Goal: Information Seeking & Learning: Learn about a topic

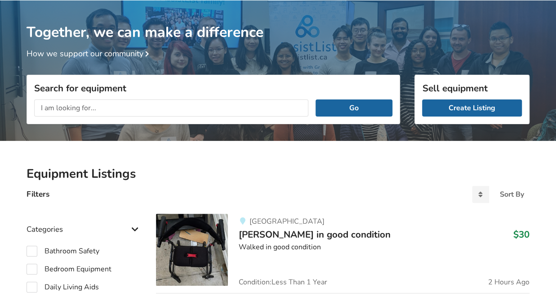
click at [201, 253] on img at bounding box center [192, 249] width 72 height 72
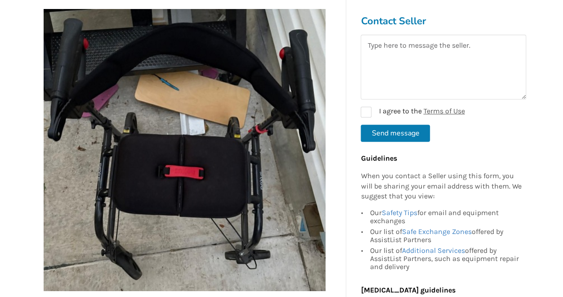
scroll to position [209, 0]
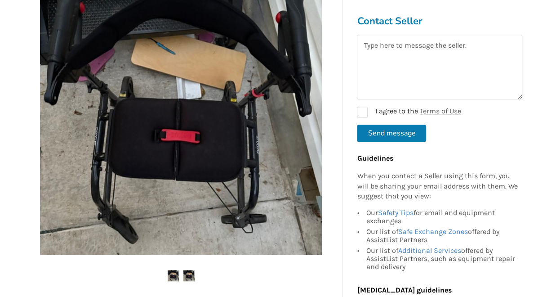
click at [190, 270] on img at bounding box center [188, 275] width 11 height 11
click at [171, 270] on img at bounding box center [173, 275] width 11 height 11
click at [270, 106] on img at bounding box center [181, 114] width 282 height 282
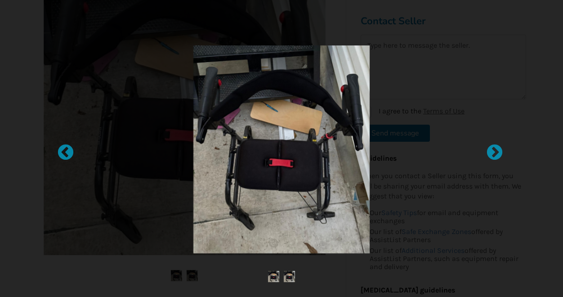
click at [272, 280] on img at bounding box center [273, 275] width 11 height 11
click at [494, 151] on div at bounding box center [489, 148] width 9 height 9
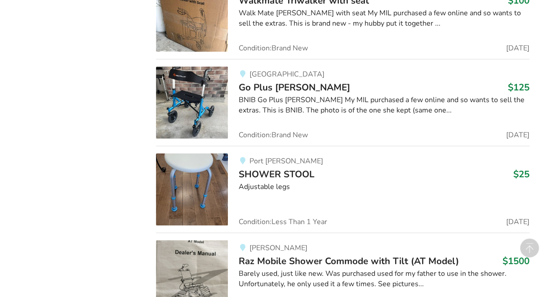
scroll to position [1420, 0]
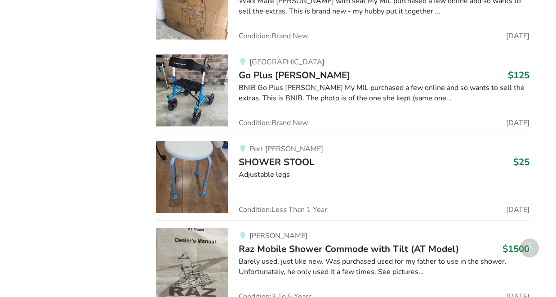
click at [387, 97] on div "BNIB Go Plus [PERSON_NAME] My MIL purchased a few online and so wants to sell t…" at bounding box center [384, 93] width 291 height 21
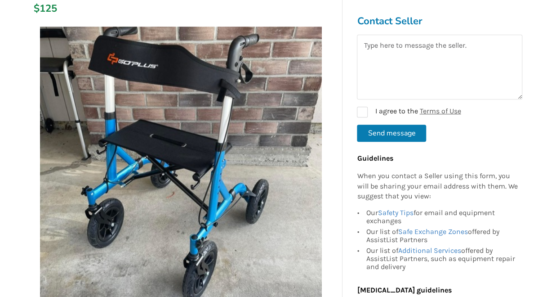
scroll to position [180, 0]
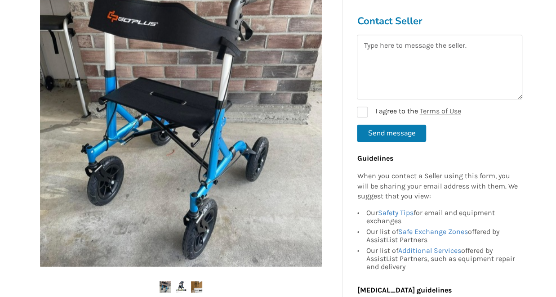
click at [161, 287] on img at bounding box center [164, 286] width 11 height 11
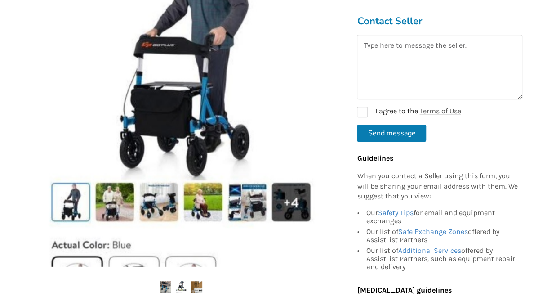
click at [114, 206] on img at bounding box center [181, 125] width 282 height 282
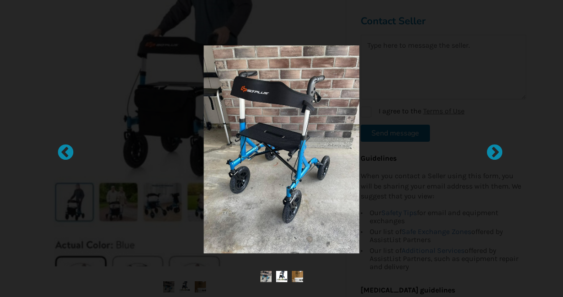
click at [76, 204] on div at bounding box center [281, 148] width 563 height 297
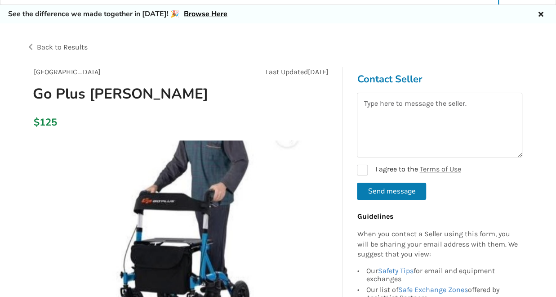
scroll to position [0, 0]
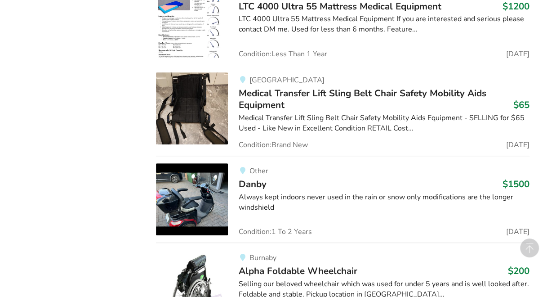
scroll to position [3414, 0]
